Goal: Information Seeking & Learning: Learn about a topic

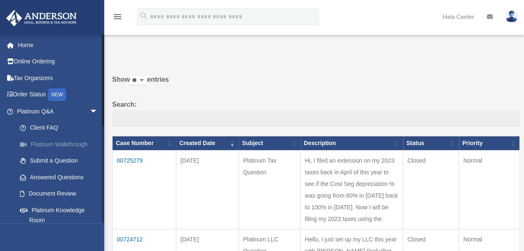
click at [73, 145] on link "Platinum Walkthrough" at bounding box center [61, 144] width 99 height 17
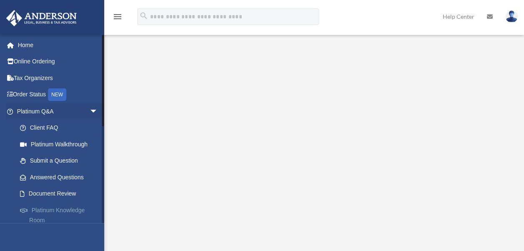
click at [69, 209] on link "Platinum Knowledge Room" at bounding box center [61, 215] width 99 height 27
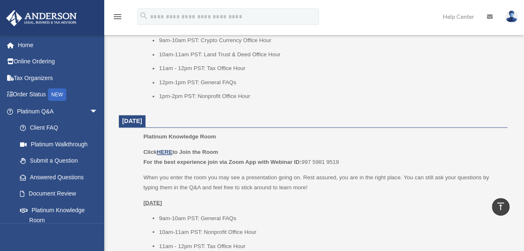
scroll to position [683, 0]
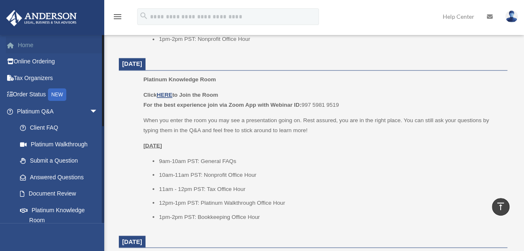
click at [27, 46] on link "Home" at bounding box center [58, 45] width 105 height 17
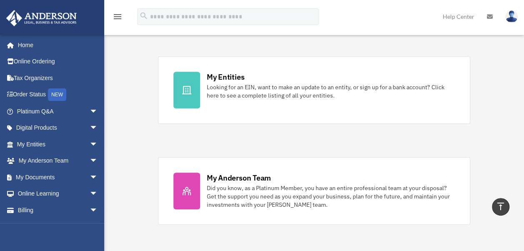
scroll to position [233, 0]
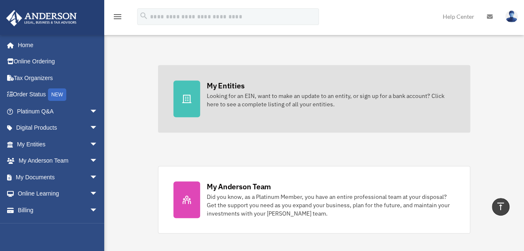
click at [251, 98] on div "Looking for an EIN, want to make an update to an entity, or sign up for a bank …" at bounding box center [331, 100] width 248 height 17
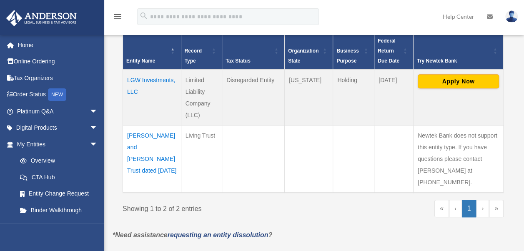
scroll to position [217, 0]
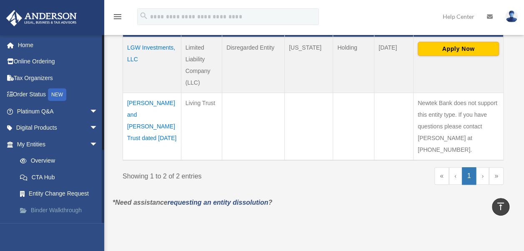
click at [67, 211] on link "Binder Walkthrough" at bounding box center [61, 210] width 99 height 17
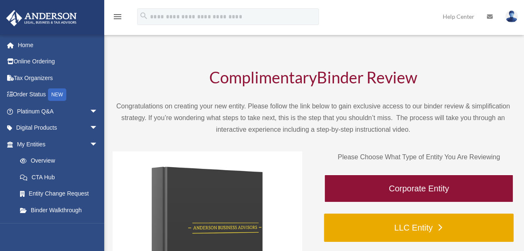
click at [416, 225] on link "LLC Entity" at bounding box center [419, 227] width 190 height 28
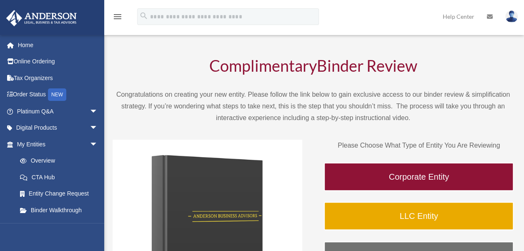
scroll to position [17, 0]
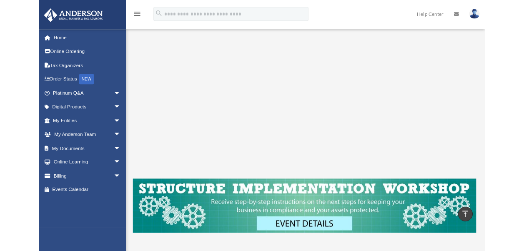
scroll to position [150, 0]
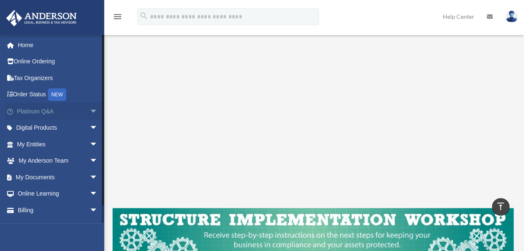
click at [34, 113] on link "Platinum Q&A arrow_drop_down" at bounding box center [58, 111] width 105 height 17
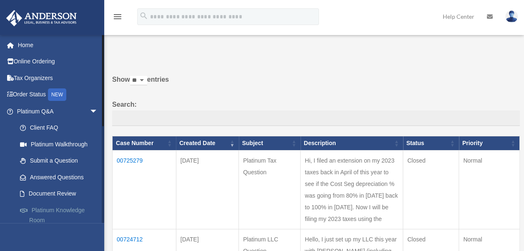
click at [68, 210] on link "Platinum Knowledge Room" at bounding box center [61, 215] width 99 height 27
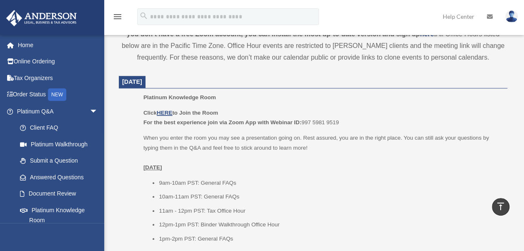
scroll to position [314, 0]
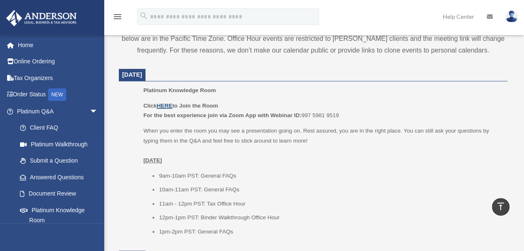
click at [165, 105] on u "HERE" at bounding box center [164, 106] width 15 height 6
